Goal: Information Seeking & Learning: Learn about a topic

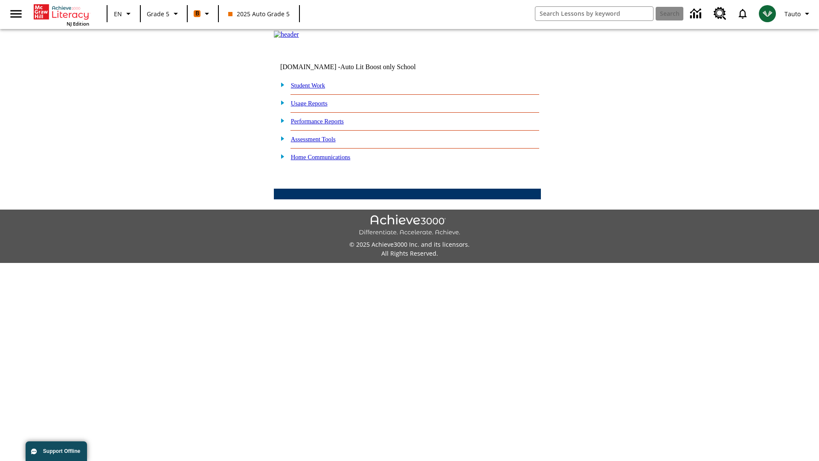
click at [326, 125] on link "Performance Reports" at bounding box center [317, 121] width 53 height 7
click at [0, 0] on link "How has Lexile reading measure performance changed over time?" at bounding box center [0, 0] width 0 height 0
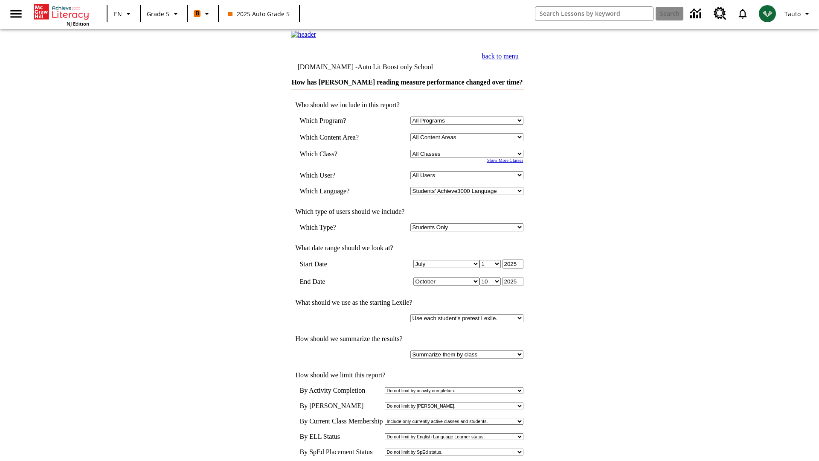
select select "11133131"
